Goal: Transaction & Acquisition: Purchase product/service

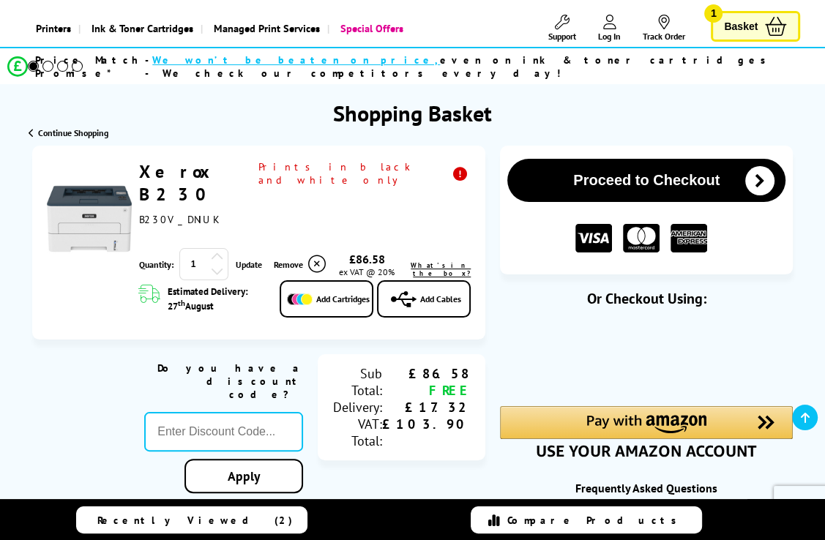
scroll to position [104, 0]
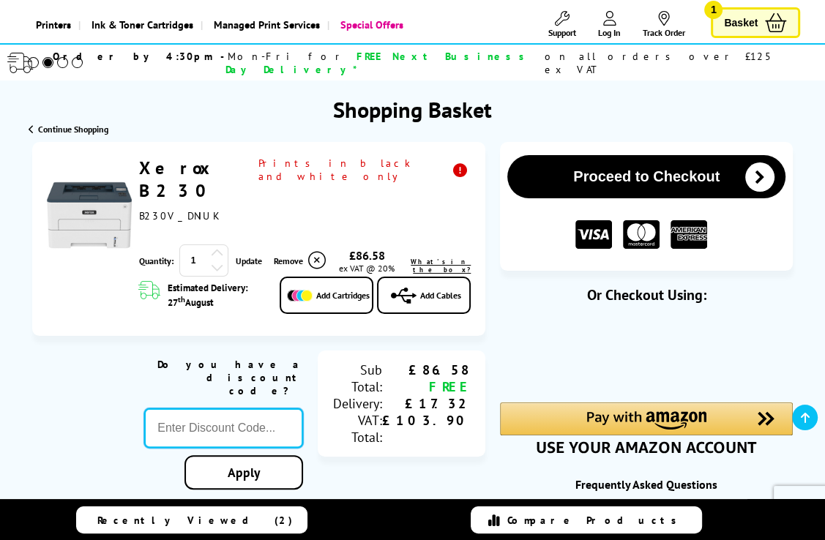
click at [237, 409] on input "text" at bounding box center [223, 429] width 159 height 40
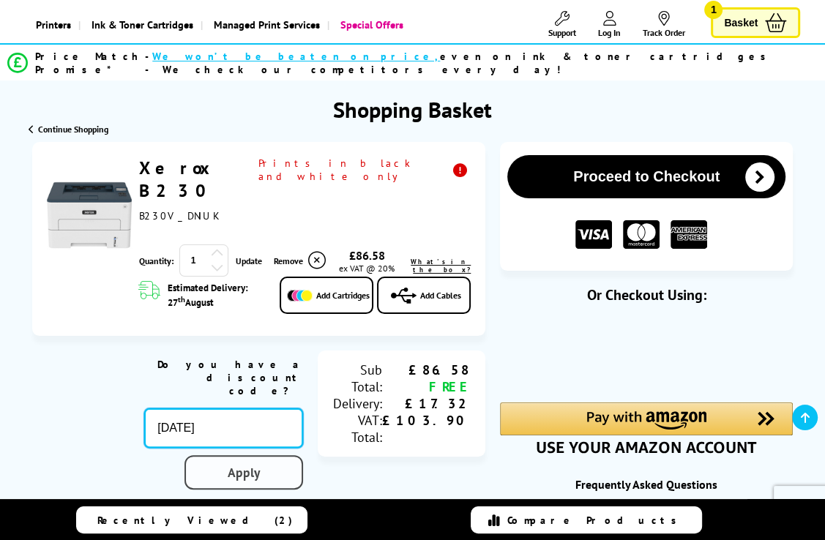
type input "[DATE]"
click at [245, 404] on div "Proceed to Checkout Shopping Basket 1 Update" at bounding box center [412, 512] width 825 height 741
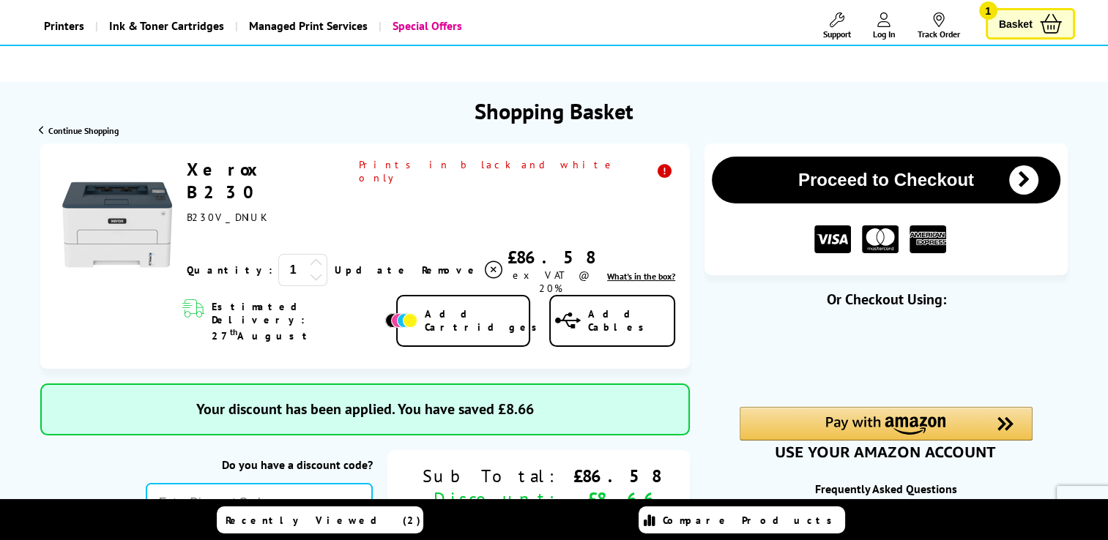
scroll to position [0, 0]
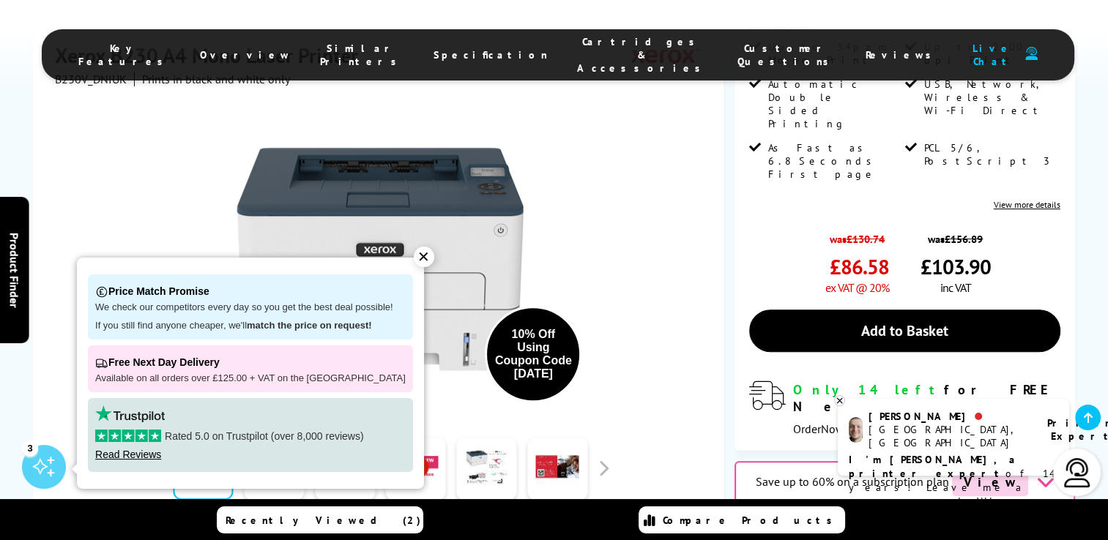
click at [87, 119] on div "10% Off Using Coupon Code [DATE]" at bounding box center [380, 251] width 650 height 331
click at [120, 144] on div "10% Off Using Coupon Code [DATE]" at bounding box center [380, 251] width 650 height 331
click at [415, 263] on div "✕" at bounding box center [424, 257] width 21 height 21
